Goal: Information Seeking & Learning: Learn about a topic

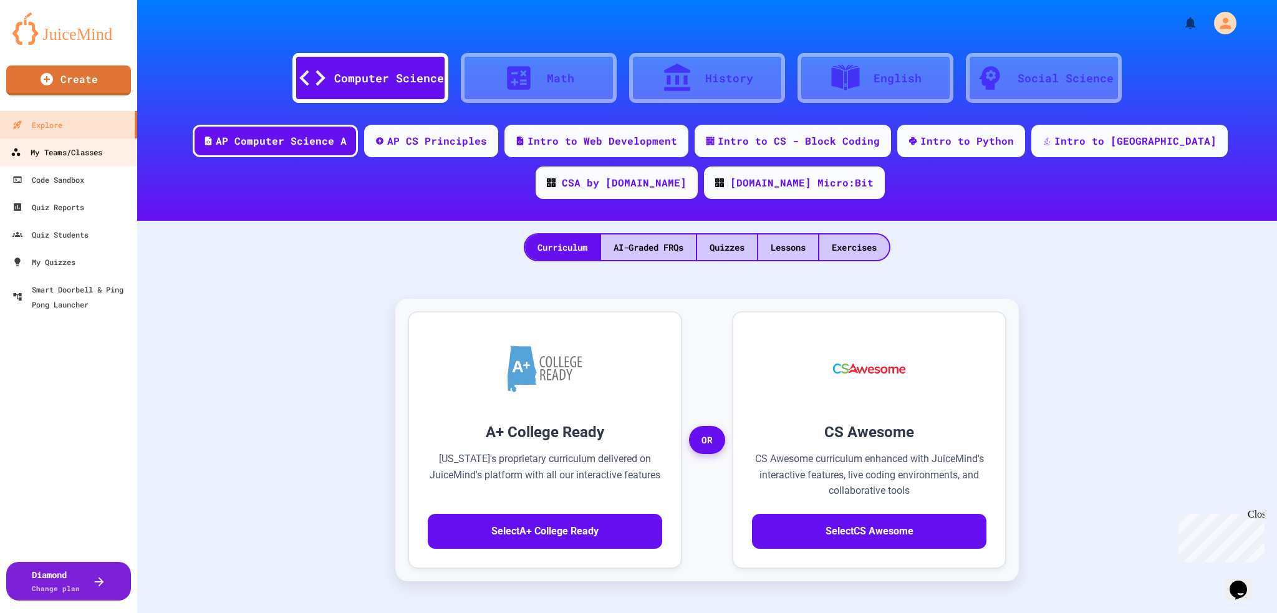
click at [97, 149] on div "My Teams/Classes" at bounding box center [57, 153] width 92 height 16
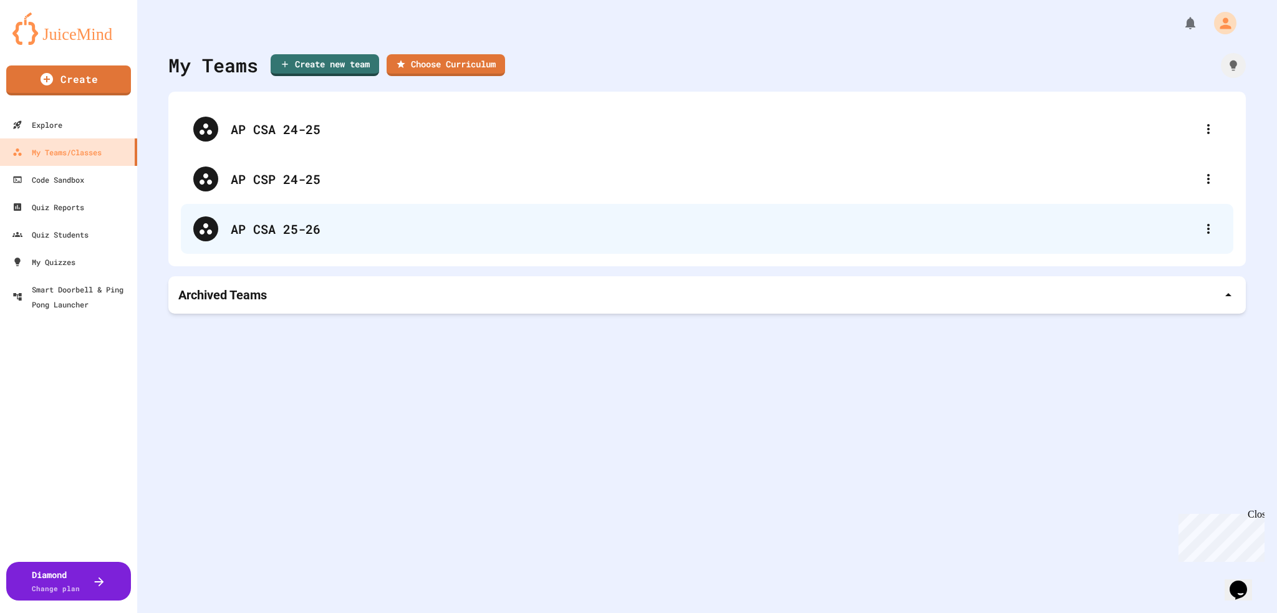
click at [329, 223] on div "AP CSA 25-26" at bounding box center [713, 229] width 965 height 19
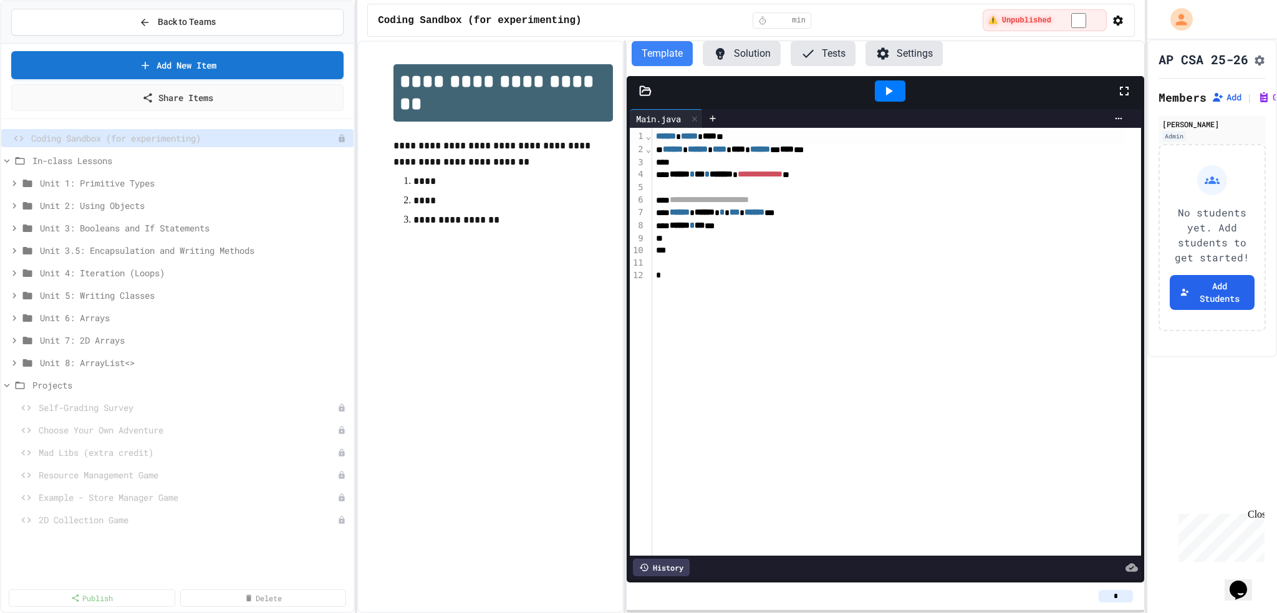
click at [230, 172] on div "In-class Lessons" at bounding box center [177, 163] width 352 height 22
click at [223, 180] on span "Unit 1: Primitive Types" at bounding box center [188, 183] width 296 height 13
click at [223, 180] on span "Unit 1: Primitive Types" at bounding box center [194, 183] width 309 height 13
click at [223, 204] on span "1.0 Bits, Primitive Data Types, Remainder, PEMDAS" at bounding box center [185, 205] width 279 height 13
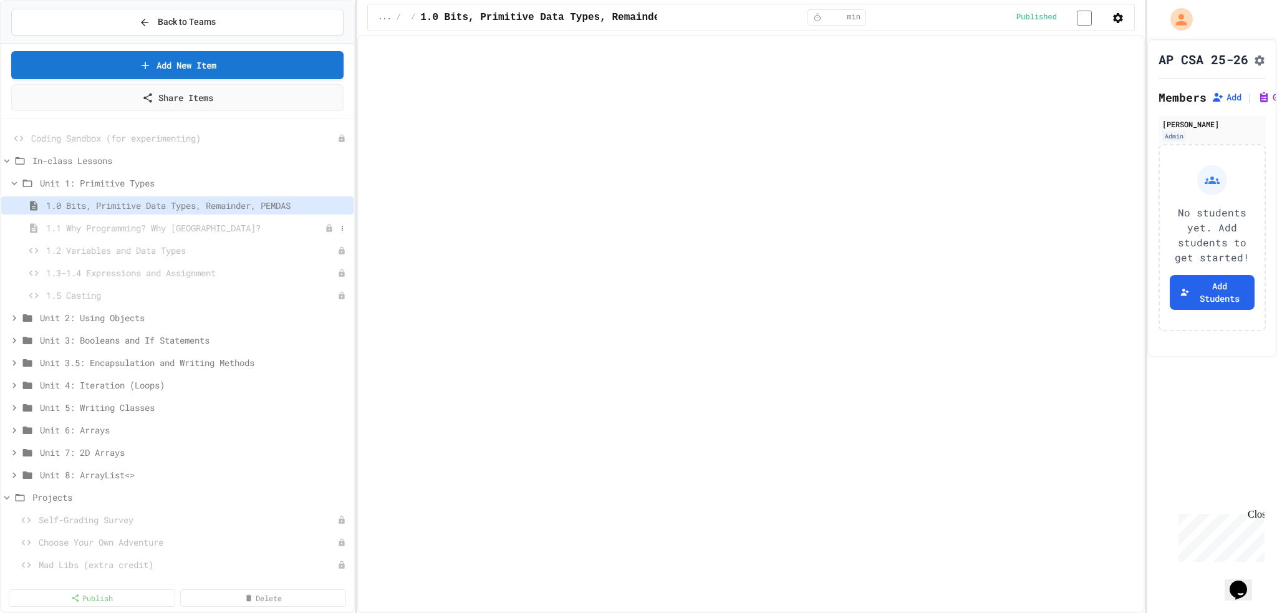
click at [185, 230] on span "1.1 Why Programming? Why [GEOGRAPHIC_DATA]?" at bounding box center [185, 227] width 279 height 13
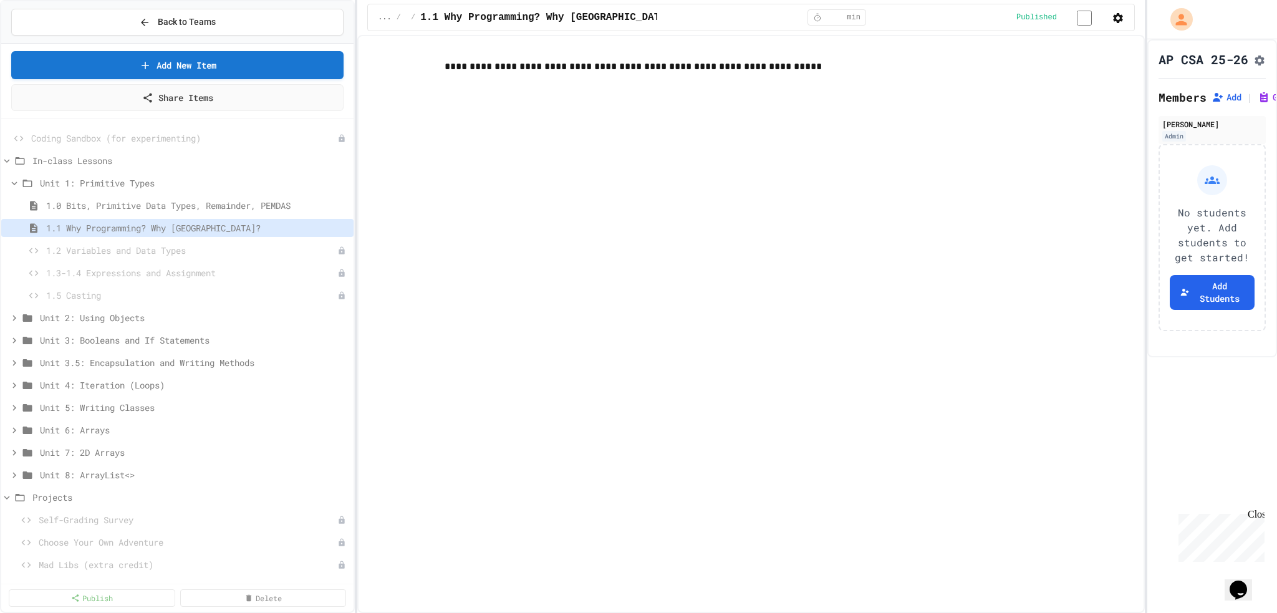
click at [1257, 516] on div "Close" at bounding box center [1256, 517] width 16 height 16
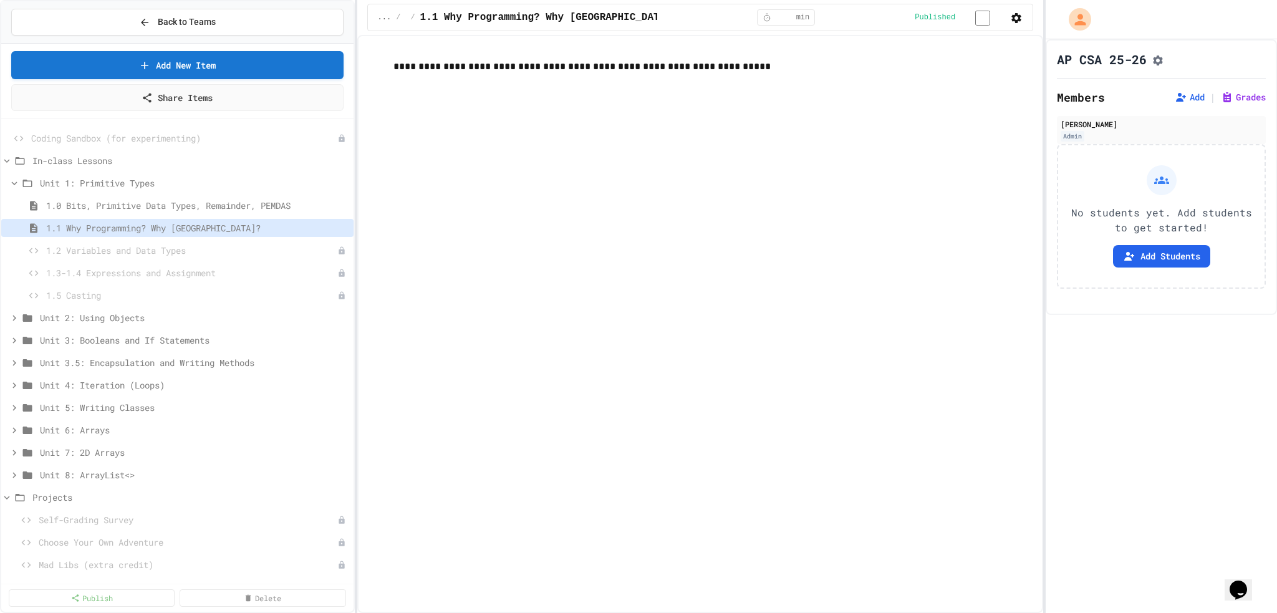
click at [1040, 370] on div "**********" at bounding box center [638, 306] width 1277 height 613
